Goal: Use online tool/utility: Utilize a website feature to perform a specific function

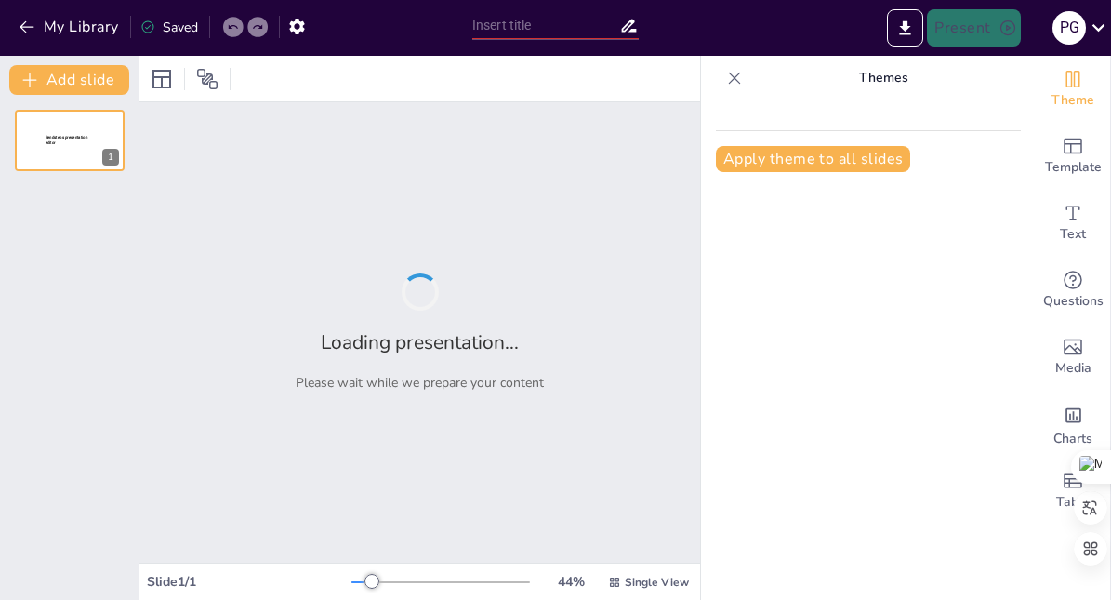
type input "Imported Presentaciones para España.pptx"
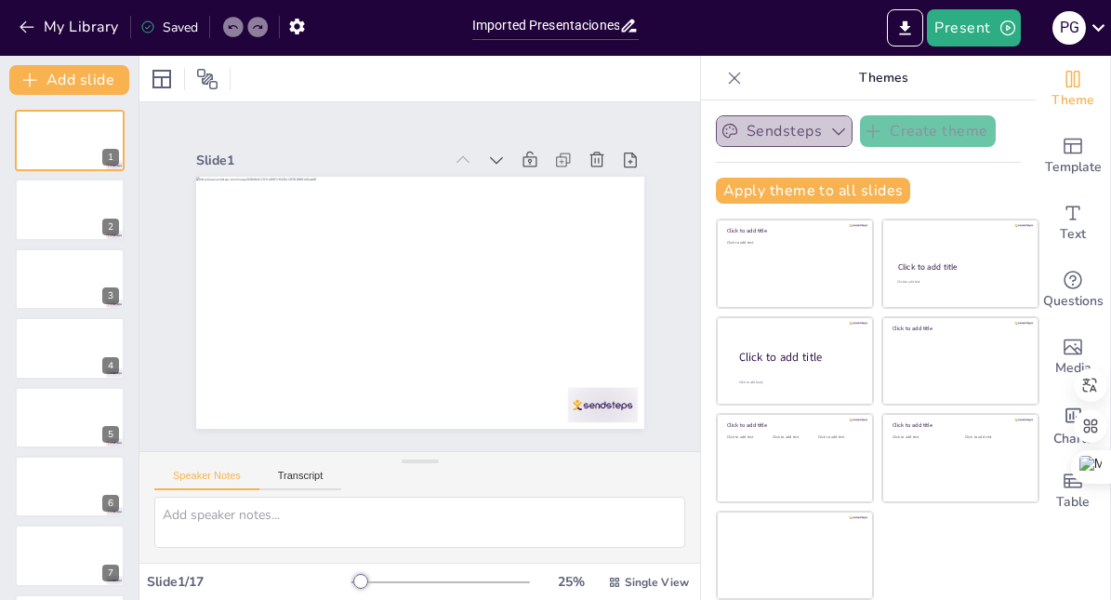
click at [837, 135] on icon "button" at bounding box center [838, 131] width 19 height 19
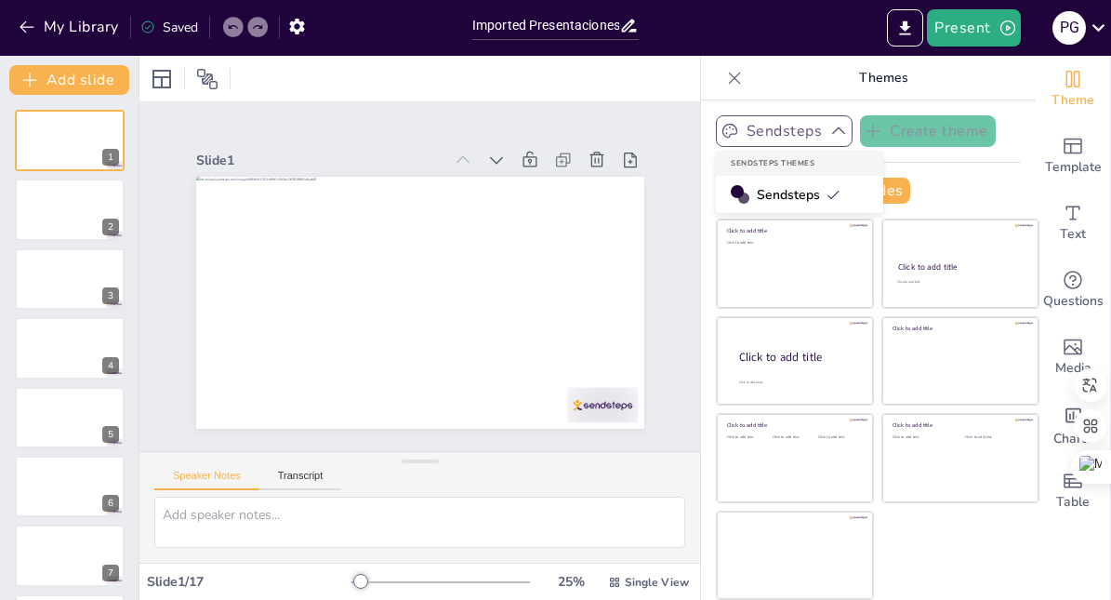
click at [957, 187] on div "Apply theme to all slides" at bounding box center [868, 191] width 305 height 26
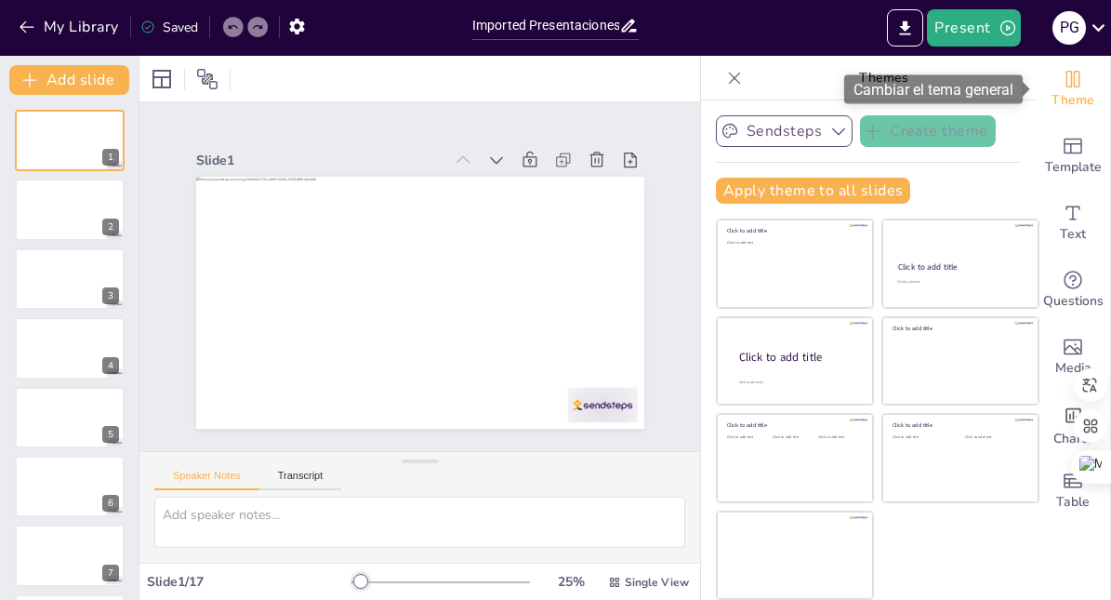
click at [1073, 82] on icon "Change the overall theme" at bounding box center [1073, 79] width 14 height 17
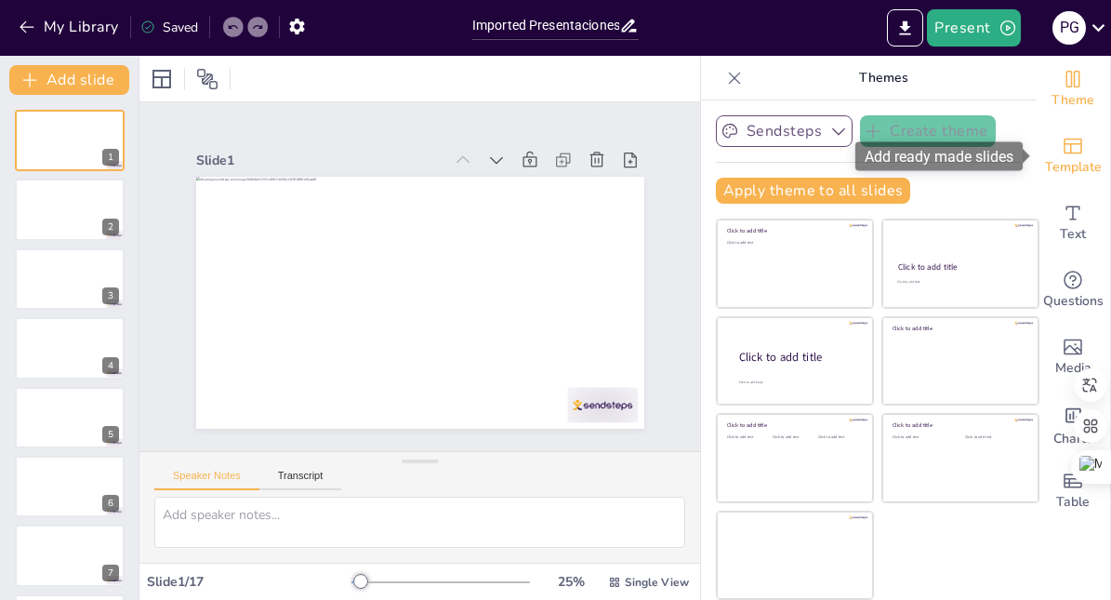
click at [1073, 159] on span "Template" at bounding box center [1073, 167] width 57 height 20
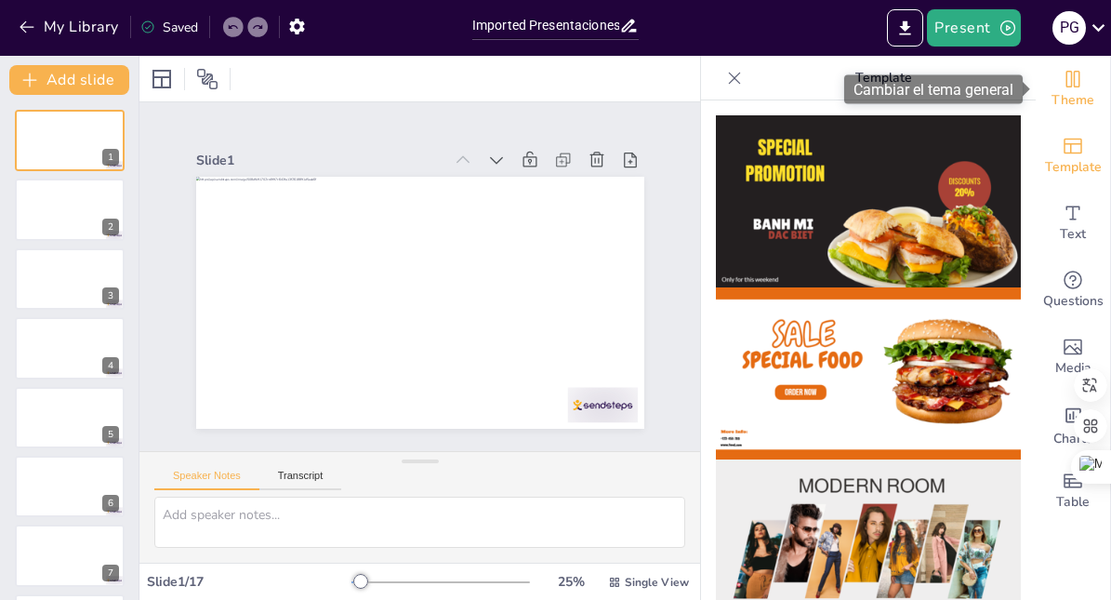
click at [1065, 85] on icon "Change the overall theme" at bounding box center [1073, 79] width 22 height 22
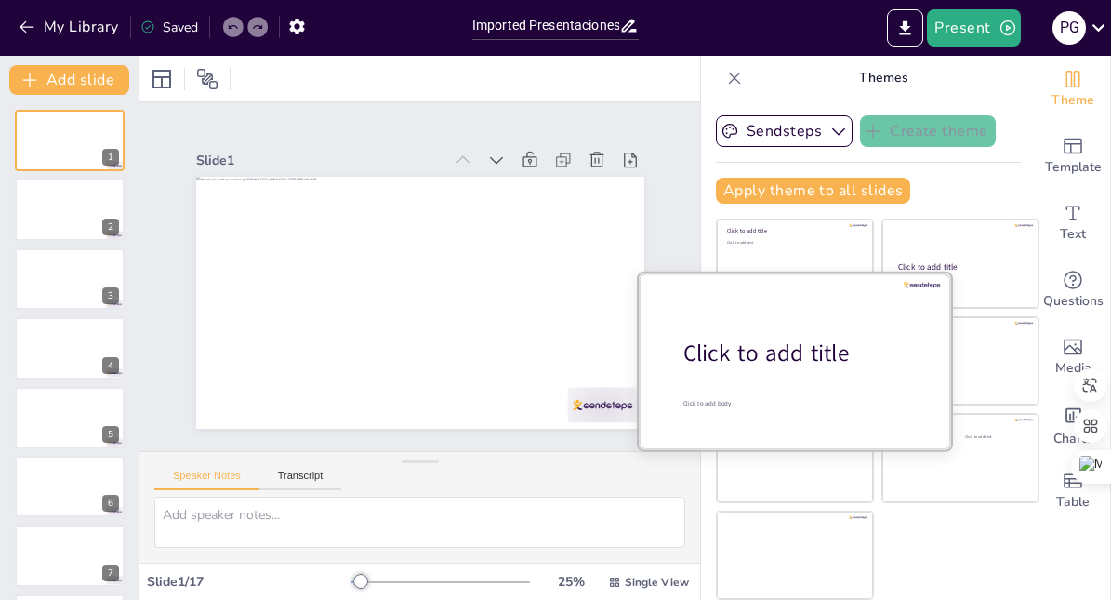
click at [843, 361] on div "Click to add title" at bounding box center [801, 353] width 237 height 32
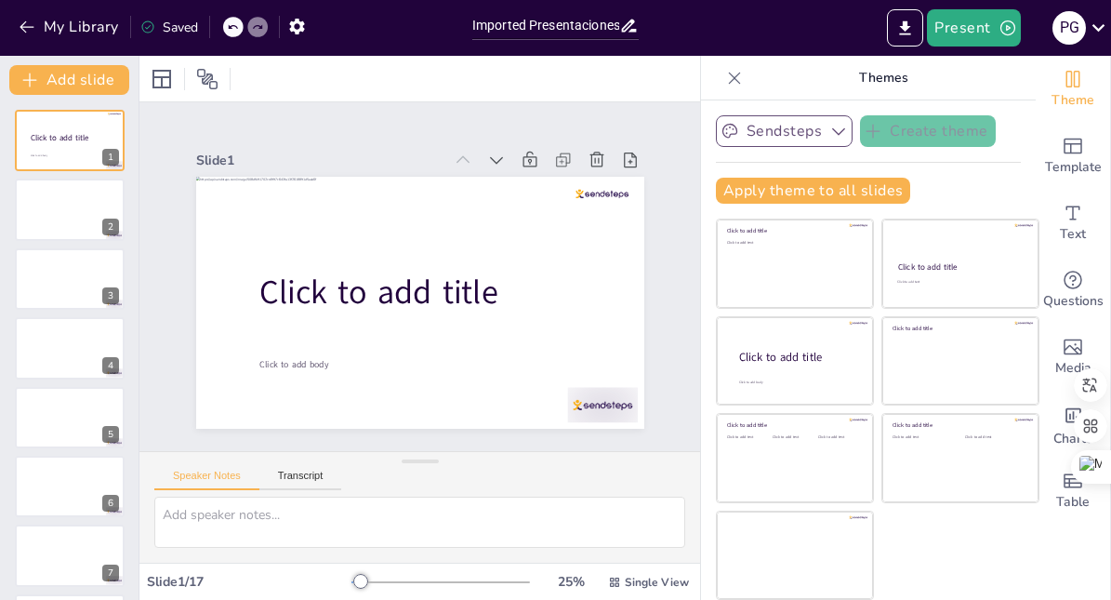
click at [811, 133] on button "Sendsteps" at bounding box center [784, 131] width 137 height 32
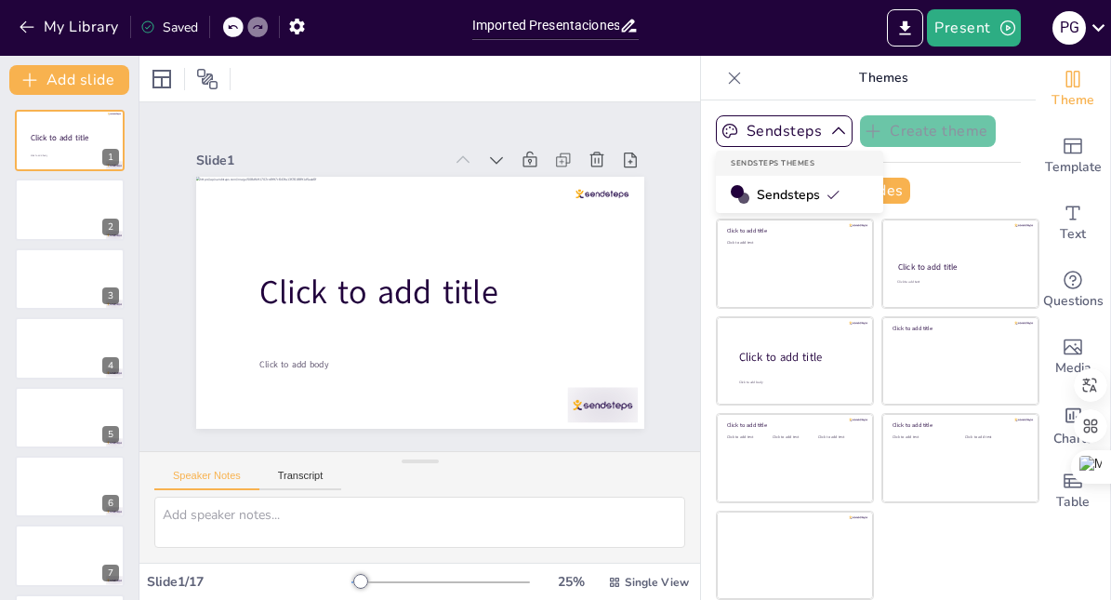
click at [786, 202] on span "Sendsteps" at bounding box center [799, 195] width 84 height 18
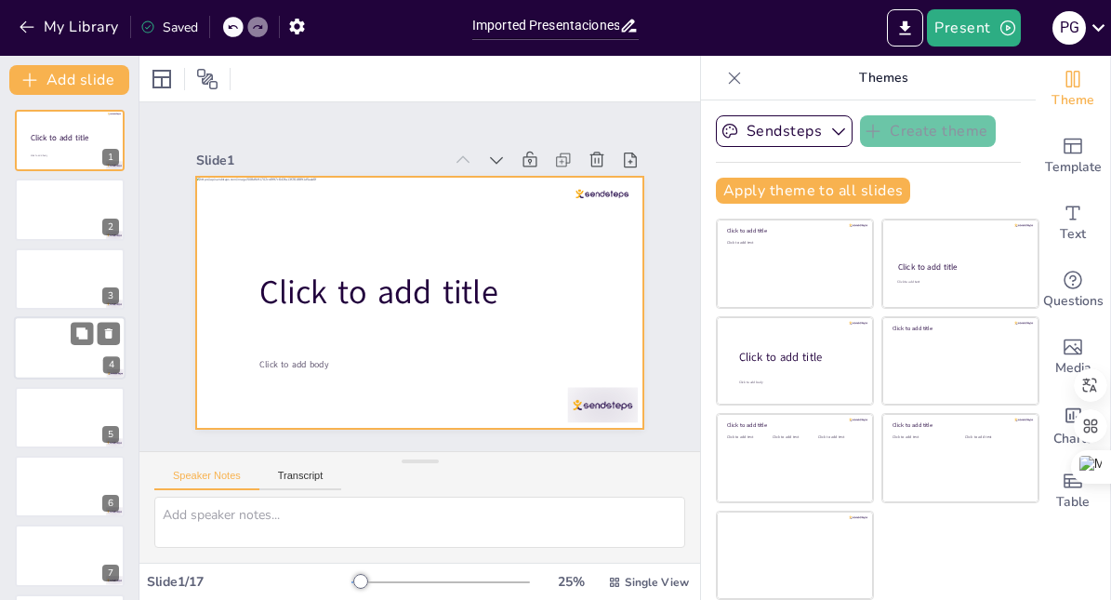
click at [47, 344] on div at bounding box center [70, 347] width 112 height 63
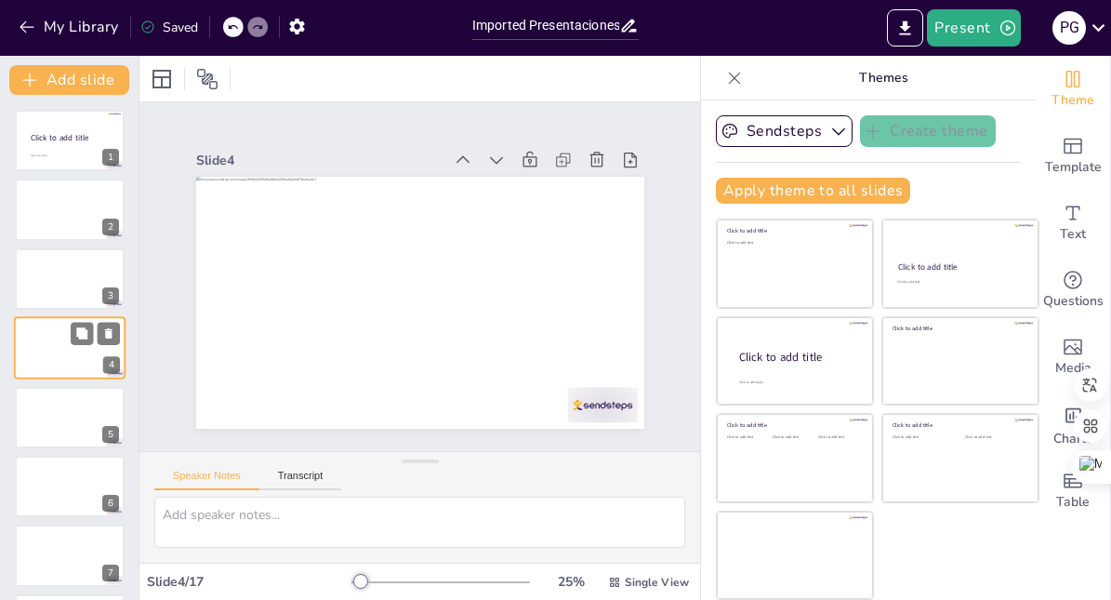
scroll to position [1, 0]
click at [70, 120] on div at bounding box center [70, 139] width 112 height 63
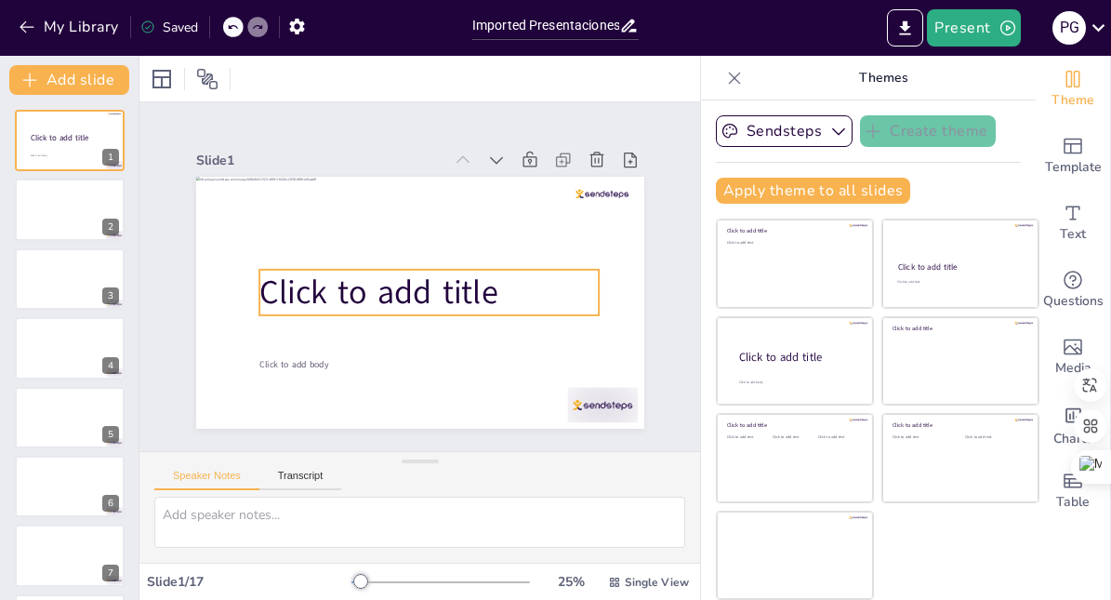
click at [326, 296] on span "Click to add title" at bounding box center [377, 288] width 242 height 70
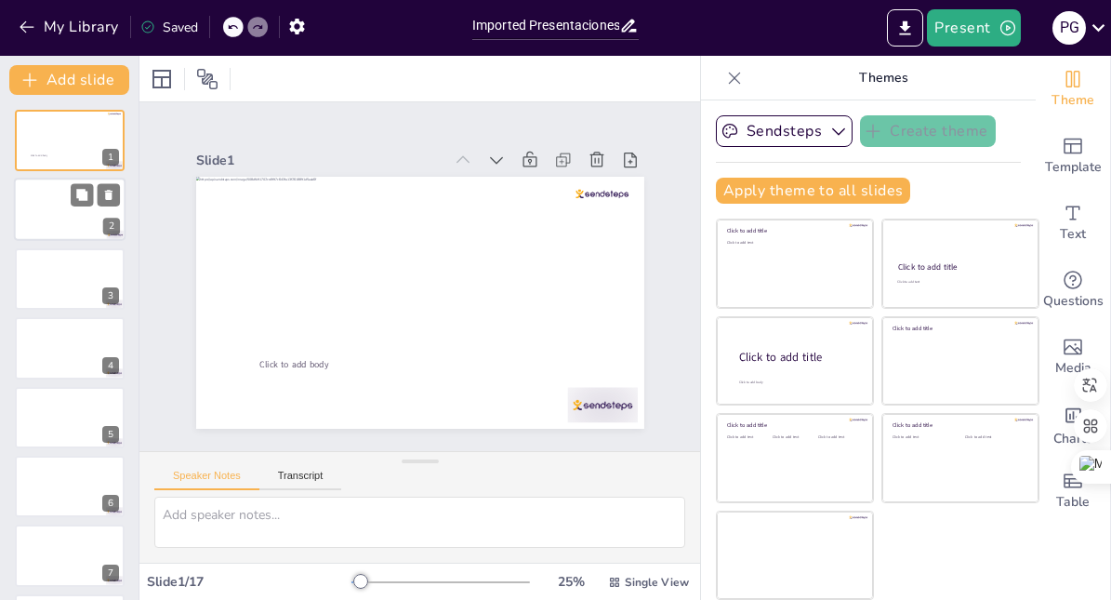
click at [83, 228] on div at bounding box center [70, 209] width 112 height 63
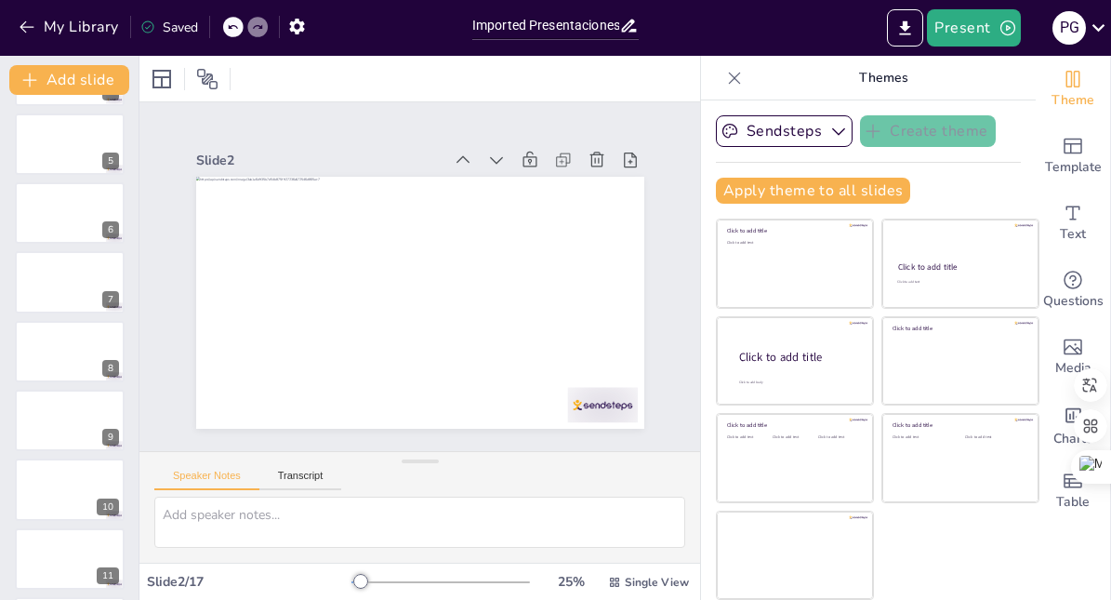
scroll to position [266, 0]
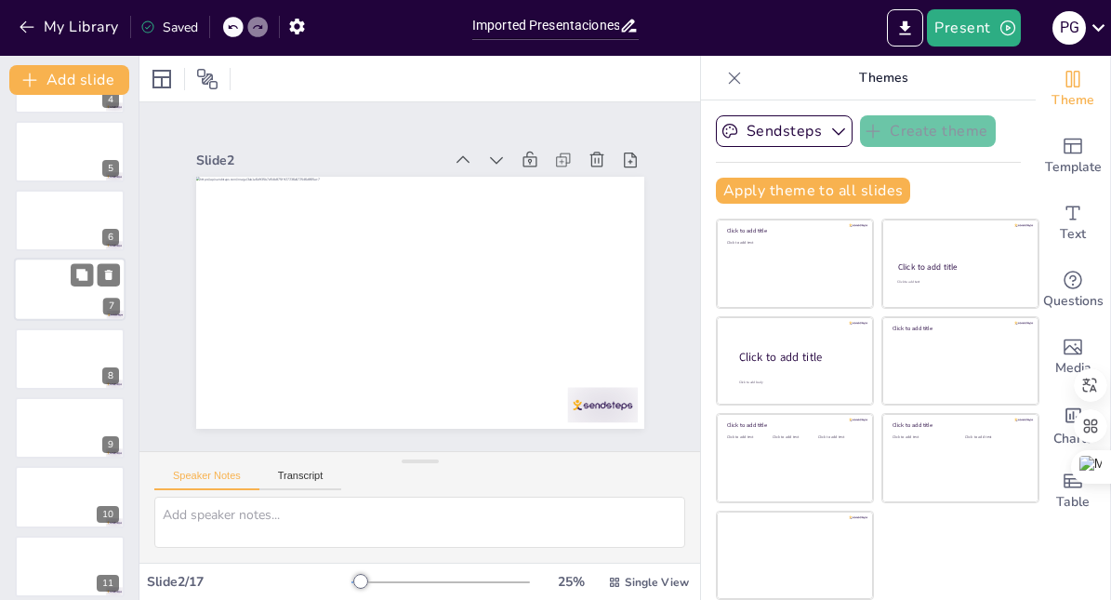
click at [60, 299] on div at bounding box center [70, 289] width 112 height 63
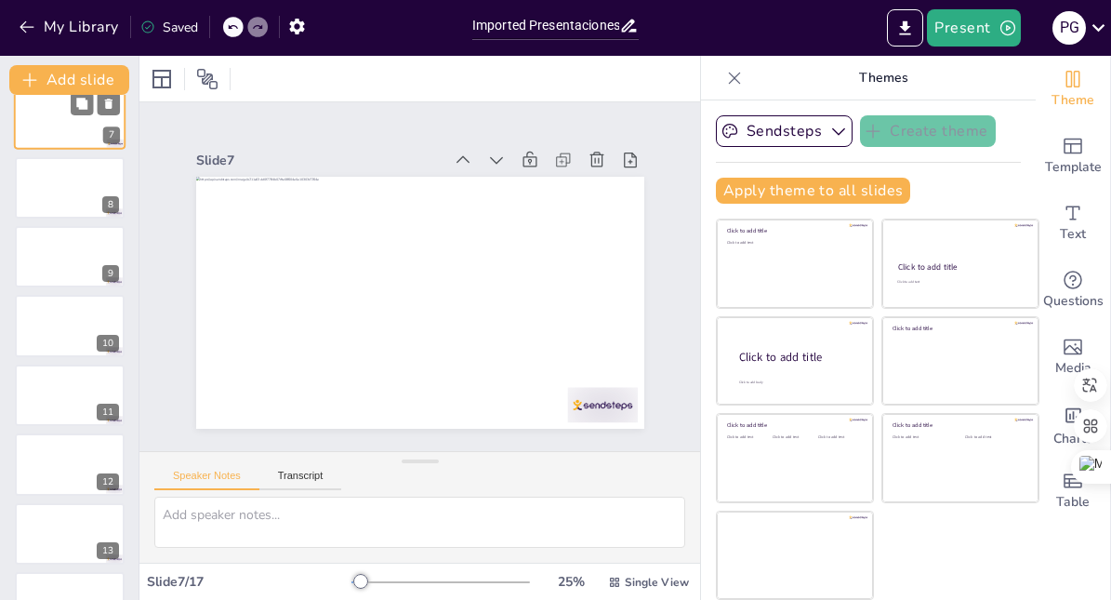
scroll to position [439, 0]
click at [230, 28] on icon at bounding box center [232, 27] width 9 height 5
click at [588, 32] on input "Imported Presentaciones para España.pptx" at bounding box center [545, 25] width 147 height 27
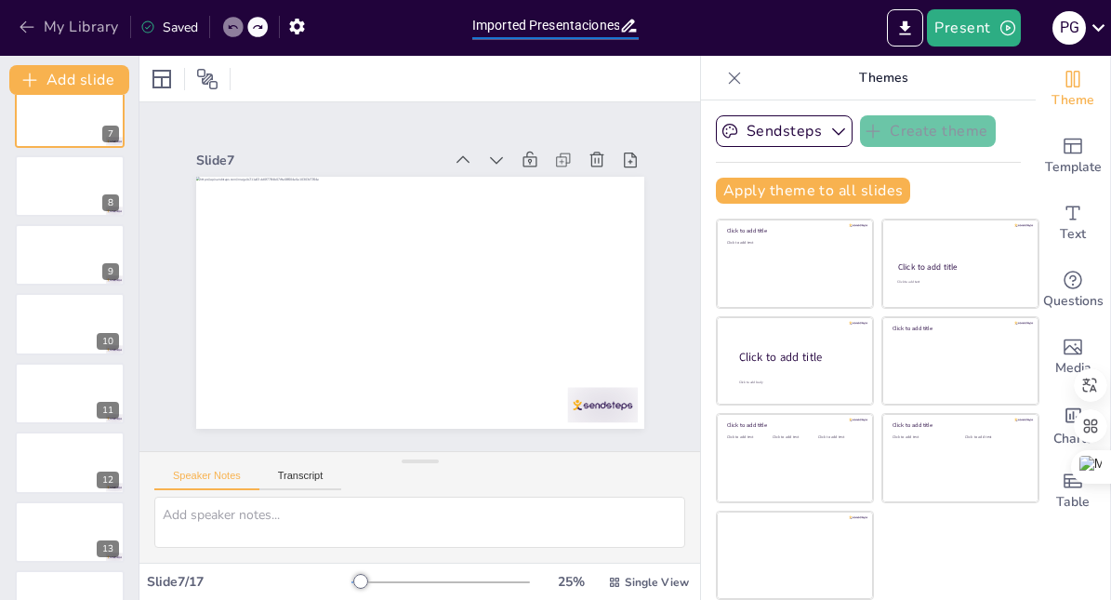
click at [69, 20] on button "My Library" at bounding box center [70, 27] width 112 height 30
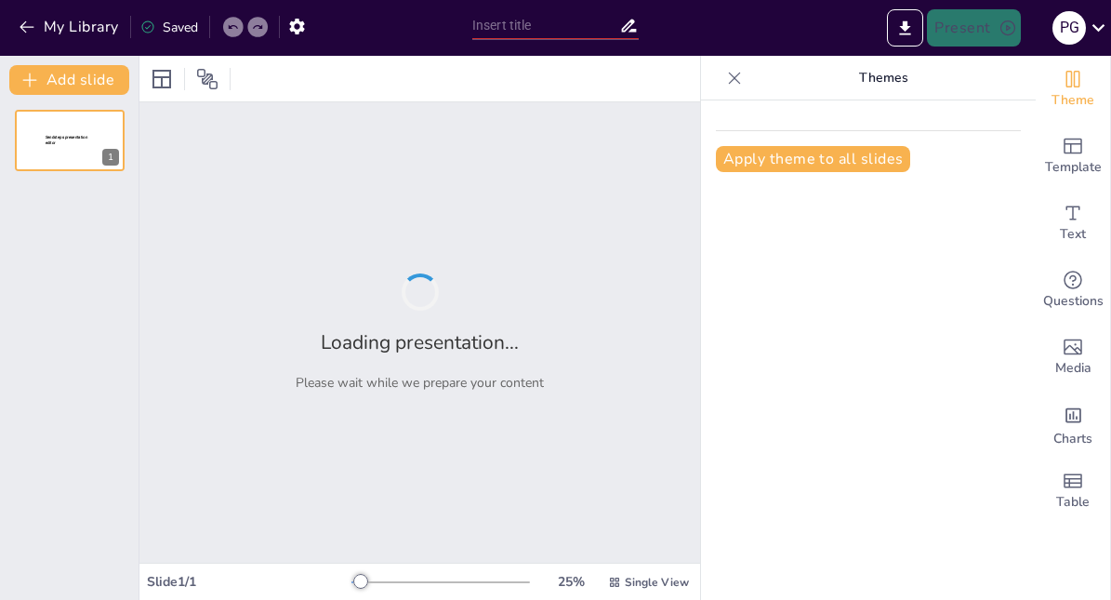
type input "Imported Presentaciones para convencer.pptx"
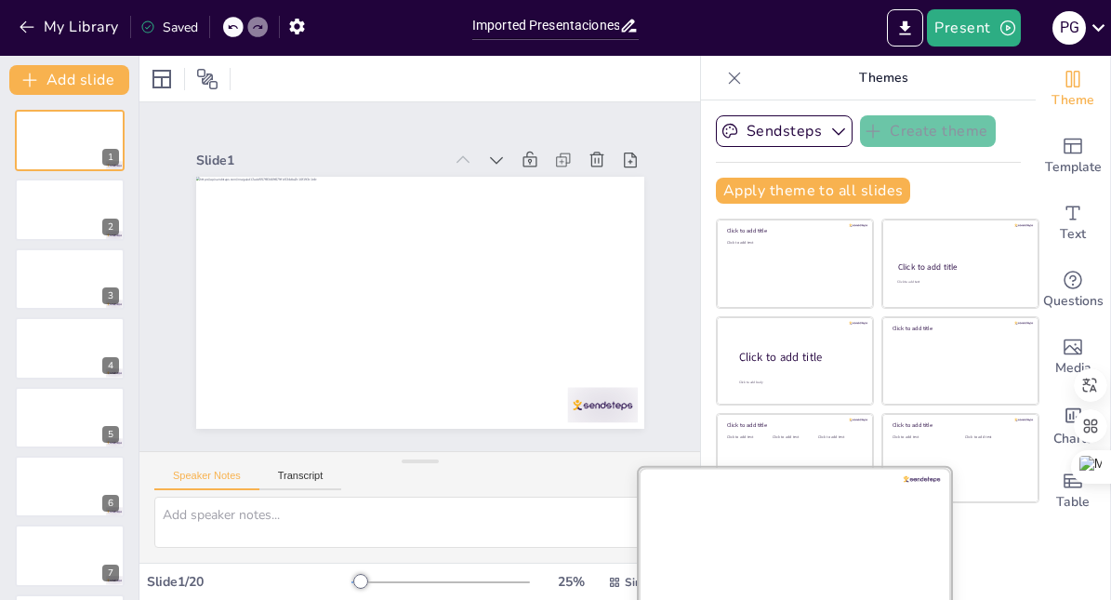
click at [778, 192] on button "Apply theme to all slides" at bounding box center [813, 191] width 194 height 26
click at [795, 528] on div at bounding box center [795, 555] width 312 height 176
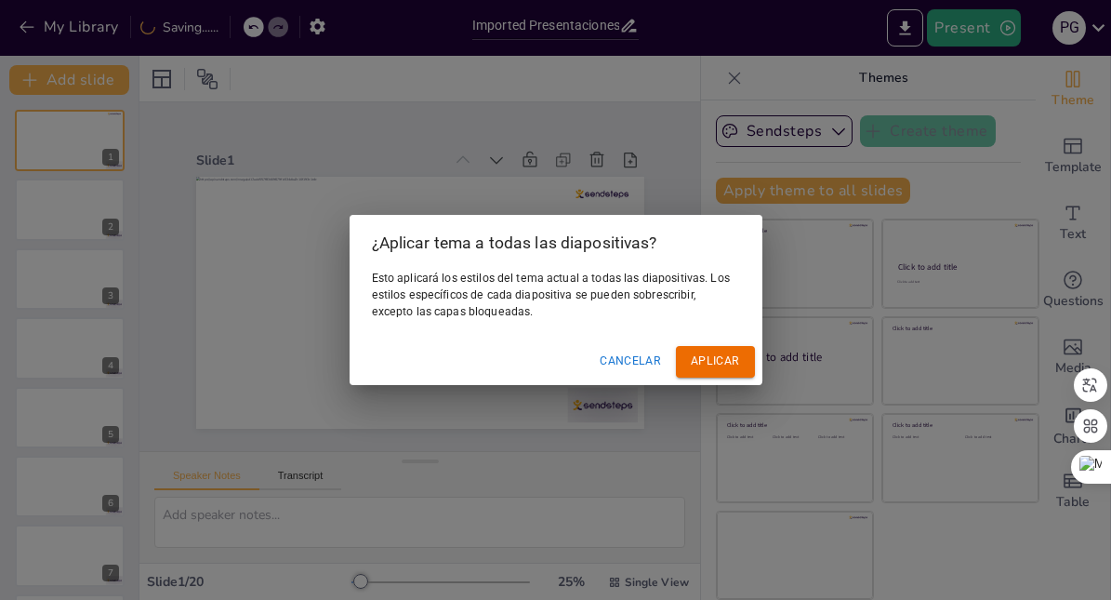
click at [721, 363] on font "Aplicar" at bounding box center [715, 360] width 48 height 13
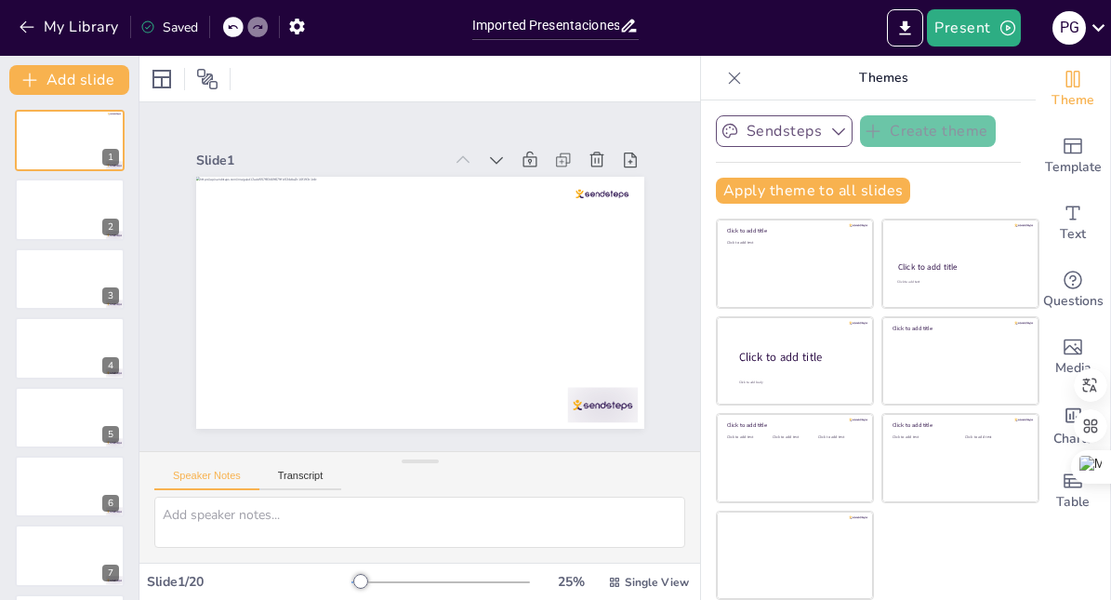
click at [753, 130] on button "Sendsteps" at bounding box center [784, 131] width 137 height 32
click at [737, 77] on icon at bounding box center [734, 78] width 19 height 19
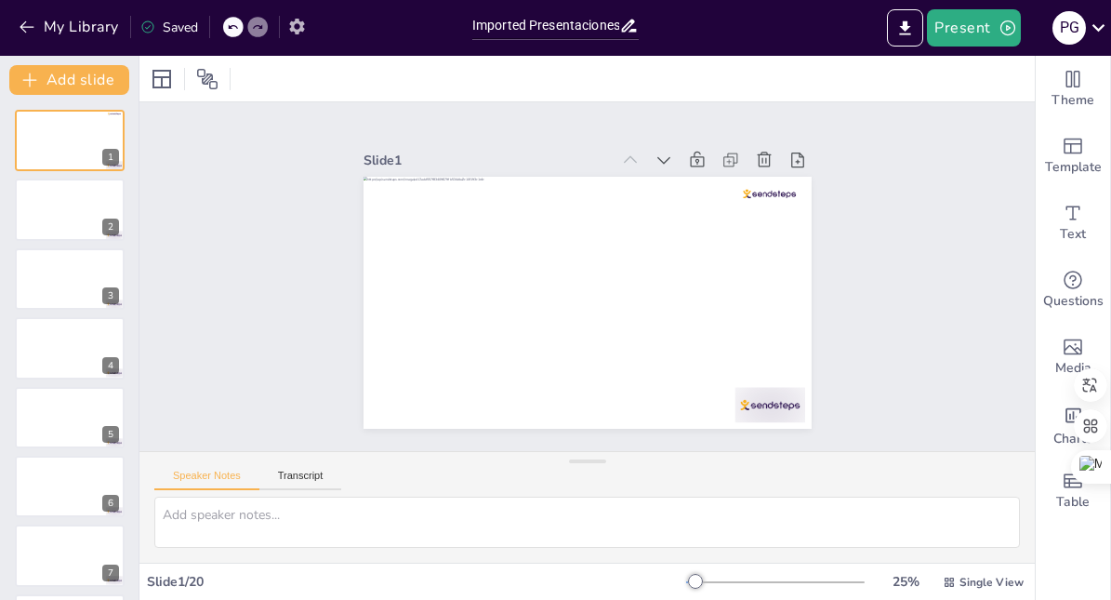
click at [300, 27] on icon "button" at bounding box center [296, 27] width 15 height 16
